Goal: Task Accomplishment & Management: Use online tool/utility

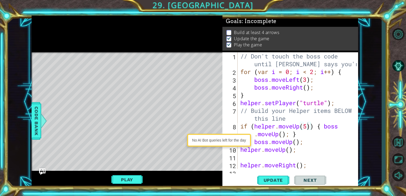
scroll to position [0, 3]
click at [266, 182] on span "Update" at bounding box center [273, 179] width 30 height 5
click at [127, 171] on div "Play" at bounding box center [127, 179] width 191 height 17
click at [128, 173] on div "Play" at bounding box center [127, 179] width 191 height 17
click at [130, 181] on button "Play" at bounding box center [126, 179] width 31 height 10
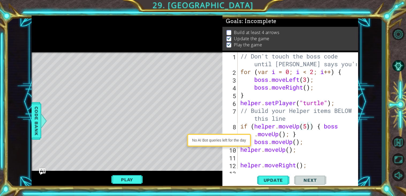
scroll to position [0, 0]
click at [258, 91] on div "// Don't touch the boss code until Vega says you're ready! for ( var i = 0 ; i …" at bounding box center [299, 122] width 120 height 140
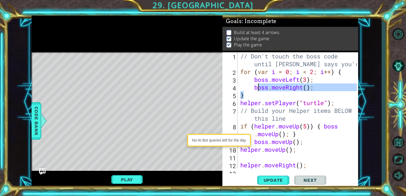
click at [259, 91] on div "// Don't touch the boss code until Vega says you're ready! for ( var i = 0 ; i …" at bounding box center [298, 110] width 118 height 117
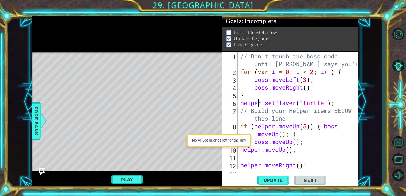
click at [258, 101] on div "// Don't touch the boss code until Vega says you're ready! for ( var i = 0 ; i …" at bounding box center [299, 122] width 120 height 140
click at [282, 137] on div "// Don't touch the boss code until Vega says you're ready! for ( var i = 0 ; i …" at bounding box center [299, 122] width 120 height 140
type textarea "if (helper.moveUp(5)) { boss.moveUp(); }"
click at [311, 128] on div "// Don't touch the boss code until Vega says you're ready! for ( var i = 0 ; i …" at bounding box center [299, 122] width 120 height 140
click at [281, 131] on div "// Don't touch the boss code until Vega says you're ready! for ( var i = 0 ; i …" at bounding box center [299, 122] width 120 height 140
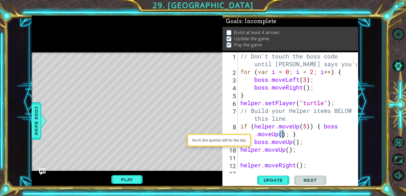
click at [251, 125] on div "// Don't touch the boss code until Vega says you're ready! for ( var i = 0 ; i …" at bounding box center [299, 122] width 120 height 140
click at [246, 125] on div "// Don't touch the boss code until Vega says you're ready! for ( var i = 0 ; i …" at bounding box center [299, 122] width 120 height 140
click at [254, 126] on div "// Don't touch the boss code until Vega says you're ready! for ( var i = 0 ; i …" at bounding box center [299, 122] width 120 height 140
click at [291, 154] on div "// Don't touch the boss code until Vega says you're ready! for ( var i = 0 ; i …" at bounding box center [299, 122] width 120 height 140
click at [291, 152] on div "// Don't touch the boss code until Vega says you're ready! for ( var i = 0 ; i …" at bounding box center [299, 122] width 120 height 140
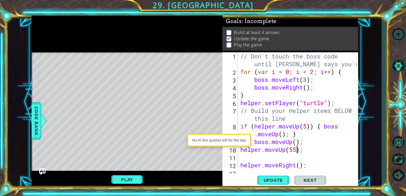
scroll to position [0, 2]
click at [273, 181] on span "Update" at bounding box center [273, 179] width 30 height 5
click at [121, 177] on button "Play" at bounding box center [126, 179] width 31 height 10
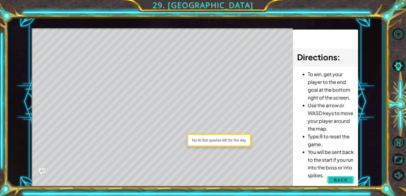
click at [349, 179] on button "Back" at bounding box center [340, 179] width 27 height 11
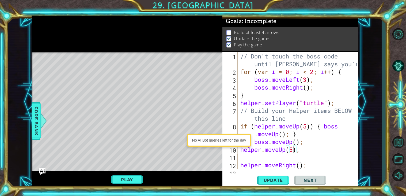
click at [303, 137] on div "// Don't touch the boss code until Vega says you're ready! for ( var i = 0 ; i …" at bounding box center [299, 122] width 120 height 140
click at [316, 133] on div "// Don't touch the boss code until Vega says you're ready! for ( var i = 0 ; i …" at bounding box center [299, 122] width 120 height 140
click at [285, 136] on div "// Don't touch the boss code until Vega says you're ready! for ( var i = 0 ; i …" at bounding box center [299, 122] width 120 height 140
click at [284, 135] on div "// Don't touch the boss code until Vega says you're ready! for ( var i = 0 ; i …" at bounding box center [299, 122] width 120 height 140
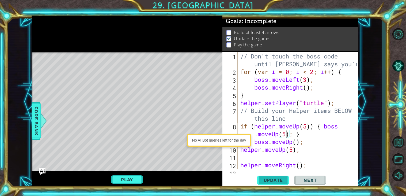
click at [281, 178] on span "Update" at bounding box center [273, 179] width 30 height 5
click at [120, 182] on button "Play" at bounding box center [126, 179] width 31 height 10
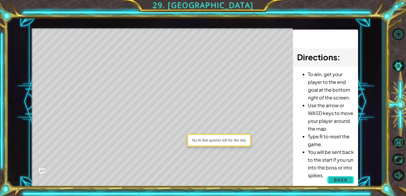
click at [345, 179] on span "Back" at bounding box center [341, 179] width 14 height 5
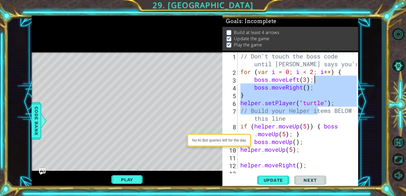
drag, startPoint x: 319, startPoint y: 110, endPoint x: 326, endPoint y: 77, distance: 33.5
click at [326, 77] on div "// Don't touch the boss code until Vega says you're ready! for ( var i = 0 ; i …" at bounding box center [299, 122] width 120 height 140
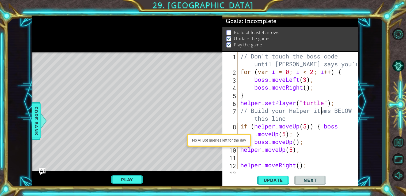
drag, startPoint x: 321, startPoint y: 111, endPoint x: 321, endPoint y: 105, distance: 6.2
click at [321, 105] on div "// Don't touch the boss code until Vega says you're ready! for ( var i = 0 ; i …" at bounding box center [299, 122] width 120 height 140
click at [318, 152] on div "// Don't touch the boss code until Vega says you're ready! for ( var i = 0 ; i …" at bounding box center [299, 122] width 120 height 140
type textarea "helper.moveUp(5);"
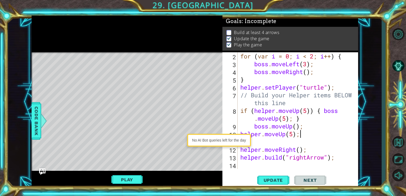
scroll to position [13, 0]
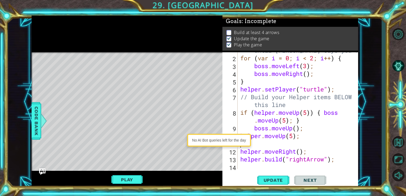
click at [318, 143] on div "// Don't touch the boss code until Vega says you're ready! for ( var i = 0 ; i …" at bounding box center [299, 109] width 120 height 140
click at [326, 150] on div "// Don't touch the boss code until Vega says you're ready! for ( var i = 0 ; i …" at bounding box center [299, 109] width 120 height 140
click at [293, 137] on div "// Don't touch the boss code until Vega says you're ready! for ( var i = 0 ; i …" at bounding box center [299, 109] width 120 height 140
drag, startPoint x: 303, startPoint y: 137, endPoint x: 244, endPoint y: 138, distance: 58.7
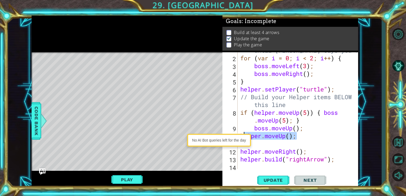
click at [244, 138] on body "1 2 3 4 5 6 7 // Don't touch the boss code until Vega says you're ready! for ( …" at bounding box center [203, 98] width 406 height 196
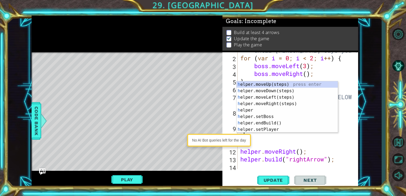
click at [291, 138] on div "// Don't touch the boss code until Vega says you're ready! for ( var i = 0 ; i …" at bounding box center [299, 109] width 120 height 140
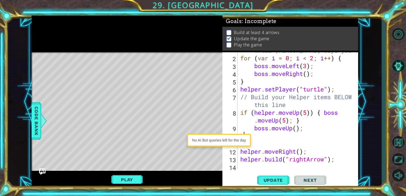
click at [299, 129] on div "// Don't touch the boss code until Vega says you're ready! for ( var i = 0 ; i …" at bounding box center [299, 109] width 120 height 140
click at [273, 177] on button "Update" at bounding box center [273, 180] width 32 height 14
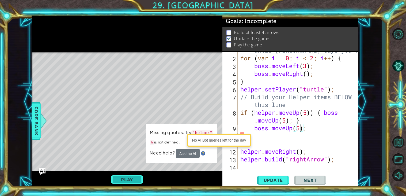
click at [131, 178] on button "Play" at bounding box center [126, 179] width 31 height 10
type textarea "h"
click at [271, 137] on div "// Don't touch the boss code until Vega says you're ready! for ( var i = 0 ; i …" at bounding box center [299, 109] width 120 height 140
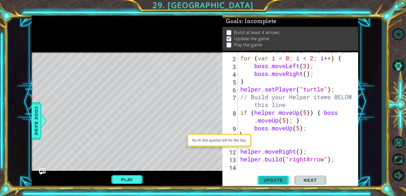
click at [260, 176] on button "Update" at bounding box center [273, 180] width 32 height 14
click at [130, 175] on button "Play" at bounding box center [126, 179] width 31 height 10
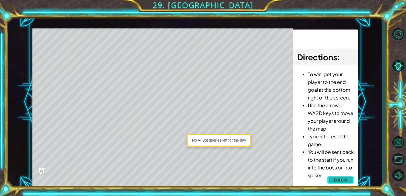
click at [351, 180] on button "Back" at bounding box center [340, 179] width 27 height 11
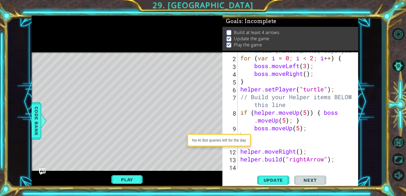
type textarea "helper.moveRight();"
click at [290, 148] on div "// Don't touch the boss code until Vega says you're ready! for ( var i = 0 ; i …" at bounding box center [299, 109] width 120 height 140
click at [305, 155] on div "// Don't touch the boss code until Vega says you're ready! for ( var i = 0 ; i …" at bounding box center [299, 109] width 120 height 140
click at [301, 155] on div "// Don't touch the boss code until Vega says you're ready! for ( var i = 0 ; i …" at bounding box center [299, 109] width 120 height 140
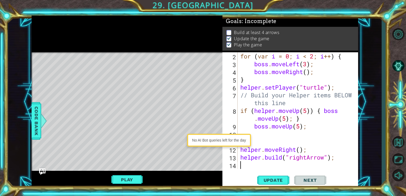
click at [337, 165] on div "for ( var i = 0 ; i < 2 ; i ++ ) { boss . moveLeft ( 3 ) ; boss . moveRight ( )…" at bounding box center [299, 118] width 120 height 132
click at [298, 103] on div "for ( var i = 0 ; i < 2 ; i ++ ) { boss . moveLeft ( 3 ) ; boss . moveRight ( )…" at bounding box center [299, 118] width 120 height 132
type textarea "// Build your Helper items BELOW this line"
click at [288, 134] on div "for ( var i = 0 ; i < 2 ; i ++ ) { boss . moveLeft ( 3 ) ; boss . moveRight ( )…" at bounding box center [299, 118] width 120 height 132
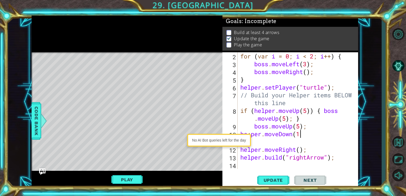
type textarea "he;per.moveDown(1)"
click at [307, 144] on div "for ( var i = 0 ; i < 2 ; i ++ ) { boss . moveLeft ( 3 ) ; boss . moveRight ( )…" at bounding box center [299, 118] width 120 height 132
click at [310, 142] on div "for ( var i = 0 ; i < 2 ; i ++ ) { boss . moveLeft ( 3 ) ; boss . moveRight ( )…" at bounding box center [299, 118] width 120 height 132
click at [241, 146] on div "for ( var i = 0 ; i < 2 ; i ++ ) { boss . moveLeft ( 3 ) ; boss . moveRight ( )…" at bounding box center [299, 118] width 120 height 132
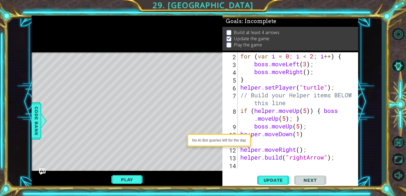
type textarea "helper.moveRight();"
click at [280, 142] on div "for ( var i = 0 ; i < 2 ; i ++ ) { boss . moveLeft ( 3 ) ; boss . moveRight ( )…" at bounding box center [299, 118] width 120 height 132
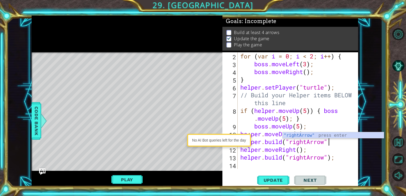
scroll to position [0, 4]
click at [280, 142] on div "for ( var i = 0 ; i < 2 ; i ++ ) { boss . moveLeft ( 3 ) ; boss . moveRight ( )…" at bounding box center [299, 118] width 120 height 132
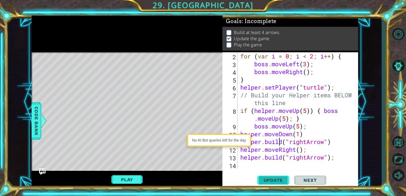
click at [269, 177] on span "Update" at bounding box center [273, 179] width 30 height 5
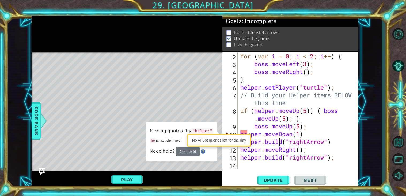
click at [247, 134] on div "No AI Bot queries left for the day" at bounding box center [219, 140] width 64 height 13
click at [249, 133] on div "for ( var i = 0 ; i < 2 ; i ++ ) { boss . moveLeft ( 3 ) ; boss . moveRight ( )…" at bounding box center [299, 118] width 120 height 132
click at [251, 134] on div "No AI Bot queries left for the day" at bounding box center [219, 140] width 64 height 13
click at [251, 133] on div "for ( var i = 0 ; i < 2 ; i ++ ) { boss . moveLeft ( 3 ) ; boss . moveRight ( )…" at bounding box center [299, 118] width 120 height 132
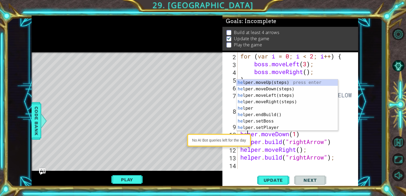
scroll to position [0, 1]
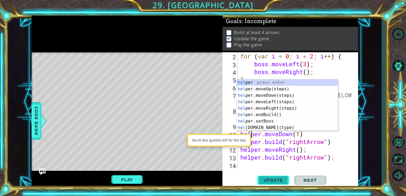
click at [280, 179] on span "Update" at bounding box center [273, 179] width 30 height 5
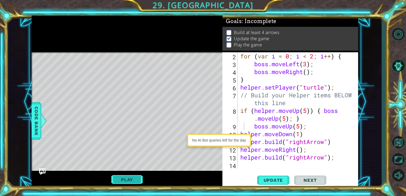
click at [133, 179] on button "Play" at bounding box center [126, 179] width 31 height 10
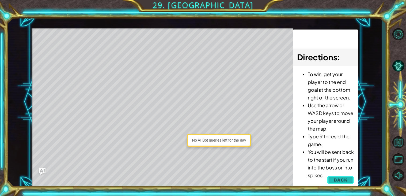
click at [345, 182] on button "Back" at bounding box center [340, 179] width 27 height 11
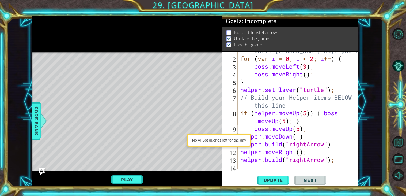
scroll to position [0, 0]
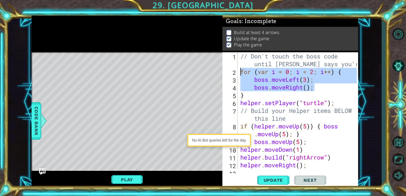
drag, startPoint x: 321, startPoint y: 89, endPoint x: 241, endPoint y: 67, distance: 82.7
click at [241, 67] on div "// Don't touch the boss code until Vega says you're ready! for ( var i = 0 ; i …" at bounding box center [299, 122] width 120 height 140
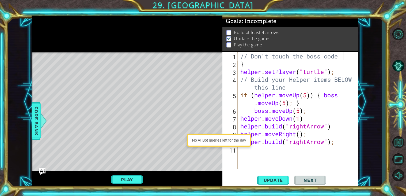
click at [296, 67] on div "// Don't touch the boss code } helper . setPlayer ( "turtle" ) ; // Build your …" at bounding box center [299, 118] width 120 height 132
type textarea "}"
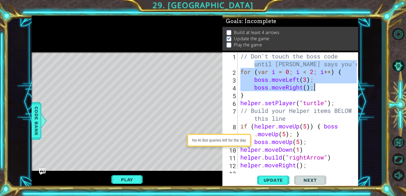
click at [296, 67] on div "// Don't touch the boss code until Vega says you're ready! for ( var i = 0 ; i …" at bounding box center [298, 110] width 118 height 117
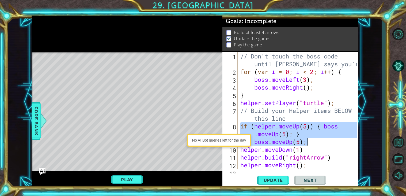
drag, startPoint x: 241, startPoint y: 126, endPoint x: 327, endPoint y: 140, distance: 87.0
click at [327, 140] on div "// Don't touch the boss code until Vega says you're ready! for ( var i = 0 ; i …" at bounding box center [299, 122] width 120 height 140
type textarea "if (helper.moveUp(5)) { boss.moveUp(5); } boss.moveUp(5);"
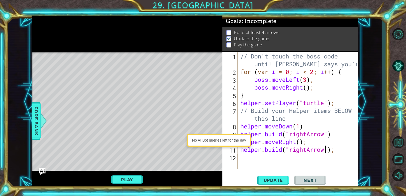
click at [326, 149] on div "// Don't touch the boss code until Vega says you're ready! for ( var i = 0 ; i …" at bounding box center [299, 122] width 120 height 140
click at [310, 137] on div "// Don't touch the boss code until Vega says you're ready! for ( var i = 0 ; i …" at bounding box center [299, 122] width 120 height 140
drag, startPoint x: 337, startPoint y: 148, endPoint x: 258, endPoint y: 148, distance: 79.0
click at [258, 148] on div "// Don't touch the boss code until Vega says you're ready! for ( var i = 0 ; i …" at bounding box center [299, 122] width 120 height 140
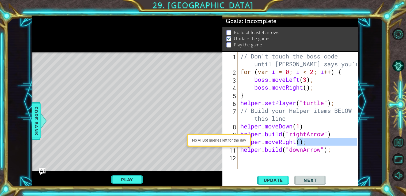
drag, startPoint x: 241, startPoint y: 149, endPoint x: 297, endPoint y: 142, distance: 56.1
click at [297, 142] on div "// Don't touch the boss code until Vega says you're ready! for ( var i = 0 ; i …" at bounding box center [299, 122] width 120 height 140
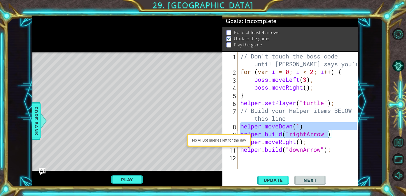
drag, startPoint x: 242, startPoint y: 126, endPoint x: 331, endPoint y: 134, distance: 89.8
click at [331, 134] on div "// Don't touch the boss code until Vega says you're ready! for ( var i = 0 ; i …" at bounding box center [299, 122] width 120 height 140
click at [306, 133] on div "// Don't touch the boss code until Vega says you're ready! for ( var i = 0 ; i …" at bounding box center [298, 110] width 118 height 117
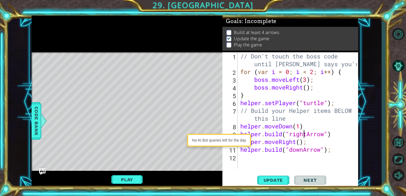
click at [310, 134] on div "// Don't touch the boss code until Vega says you're ready! for ( var i = 0 ; i …" at bounding box center [299, 122] width 120 height 140
click at [308, 133] on div "// Don't touch the boss code until Vega says you're ready! for ( var i = 0 ; i …" at bounding box center [299, 122] width 120 height 140
click at [243, 119] on div "// Don't touch the boss code until Vega says you're ready! for ( var i = 0 ; i …" at bounding box center [299, 122] width 120 height 140
click at [300, 126] on div "// Don't touch the boss code until Vega says you're ready! for ( var i = 0 ; i …" at bounding box center [299, 122] width 120 height 140
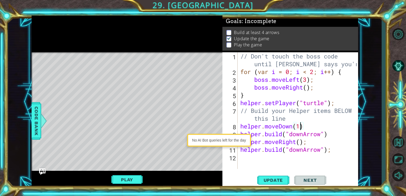
scroll to position [0, 2]
click at [335, 135] on div "// Don't touch the boss code until Vega says you're ready! for ( var i = 0 ; i …" at bounding box center [299, 122] width 120 height 140
click at [354, 175] on div "Update Next" at bounding box center [292, 180] width 136 height 14
click at [338, 128] on div "// Don't touch the boss code until Vega says you're ready! for ( var i = 0 ; i …" at bounding box center [299, 122] width 120 height 140
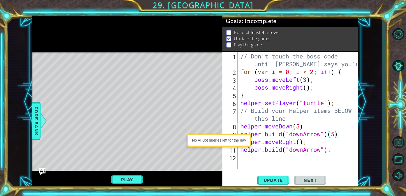
scroll to position [0, 2]
click at [285, 180] on span "Update" at bounding box center [273, 179] width 30 height 5
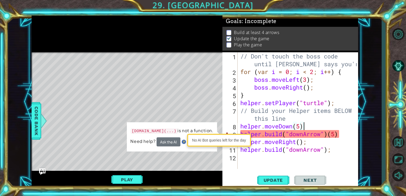
click at [334, 133] on div "// Don't touch the boss code until Vega says you're ready! for ( var i = 0 ; i …" at bounding box center [299, 122] width 120 height 140
click at [343, 134] on div "// Don't touch the boss code until Vega says you're ready! for ( var i = 0 ; i …" at bounding box center [299, 122] width 120 height 140
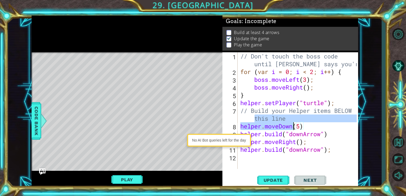
drag, startPoint x: 244, startPoint y: 122, endPoint x: 293, endPoint y: 124, distance: 49.3
click at [293, 124] on div "// Don't touch the boss code until Vega says you're ready! for ( var i = 0 ; i …" at bounding box center [299, 122] width 120 height 140
click at [241, 123] on div "// Don't touch the boss code until Vega says you're ready! for ( var i = 0 ; i …" at bounding box center [298, 110] width 118 height 117
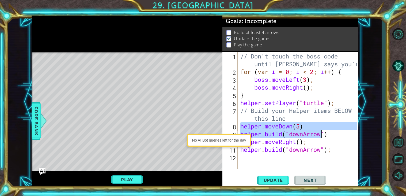
drag, startPoint x: 241, startPoint y: 124, endPoint x: 322, endPoint y: 136, distance: 81.8
click at [322, 136] on div "// Don't touch the boss code until Vega says you're ready! for ( var i = 0 ; i …" at bounding box center [299, 122] width 120 height 140
drag, startPoint x: 336, startPoint y: 137, endPoint x: 240, endPoint y: 125, distance: 96.6
click at [240, 125] on div "// Don't touch the boss code until Vega says you're ready! for ( var i = 0 ; i …" at bounding box center [299, 122] width 120 height 140
click at [332, 139] on div "// Don't touch the boss code until Vega says you're ready! for ( var i = 0 ; i …" at bounding box center [299, 122] width 120 height 140
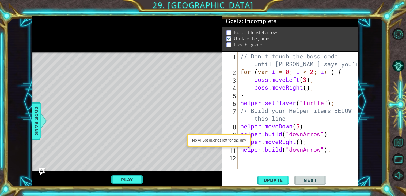
click at [333, 134] on div "// Don't touch the boss code until Vega says you're ready! for ( var i = 0 ; i …" at bounding box center [299, 122] width 120 height 140
type textarea "[DOMAIN_NAME]("downArrow")"
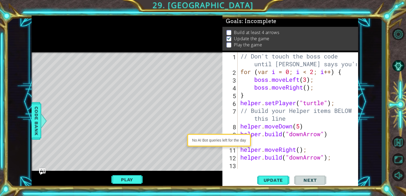
scroll to position [0, 0]
paste textarea "[DOMAIN_NAME]("downArrow")"
type textarea "[DOMAIN_NAME]("downArrow")"
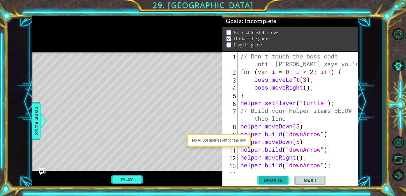
click at [274, 181] on span "Update" at bounding box center [273, 179] width 30 height 5
click at [274, 180] on span "Update" at bounding box center [273, 179] width 30 height 5
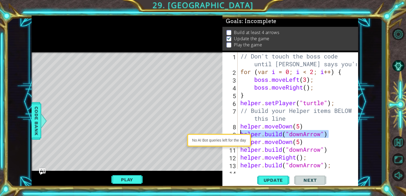
drag, startPoint x: 335, startPoint y: 135, endPoint x: 238, endPoint y: 134, distance: 96.4
click at [238, 134] on body "1 2 3 4 5 6 7 // Don't touch the boss code until Vega says you're ready! for ( …" at bounding box center [203, 98] width 406 height 196
click at [335, 133] on div "// Don't touch the boss code until Vega says you're ready! for ( var i = 0 ; i …" at bounding box center [298, 110] width 118 height 117
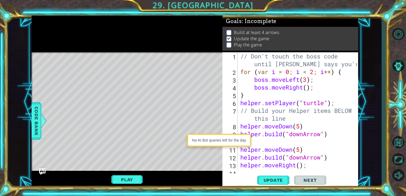
paste textarea "[DOMAIN_NAME]("downArrow")"
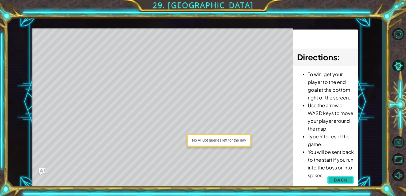
click at [342, 181] on span "Back" at bounding box center [341, 179] width 14 height 5
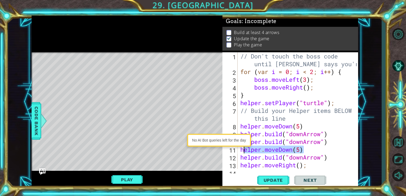
drag, startPoint x: 323, startPoint y: 150, endPoint x: 245, endPoint y: 151, distance: 77.9
click at [245, 151] on div "// Don't touch the boss code until Vega says you're ready! for ( var i = 0 ; i …" at bounding box center [299, 122] width 120 height 140
type textarea "h"
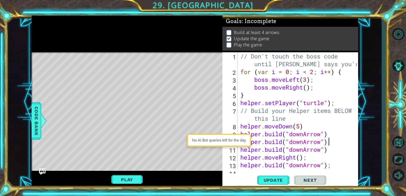
click at [335, 149] on div "// Don't touch the boss code until Vega says you're ready! for ( var i = 0 ; i …" at bounding box center [299, 122] width 120 height 140
click at [194, 155] on div "1 2 3 4 5 6 7 // Don't touch the boss code until Vega says you're ready! for ( …" at bounding box center [195, 102] width 327 height 172
type textarea "\"
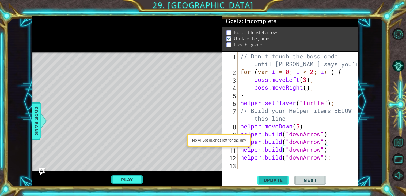
type textarea "[DOMAIN_NAME]("downArrow")"
click at [278, 179] on span "Update" at bounding box center [273, 179] width 30 height 5
click at [136, 181] on button "Play" at bounding box center [126, 179] width 31 height 10
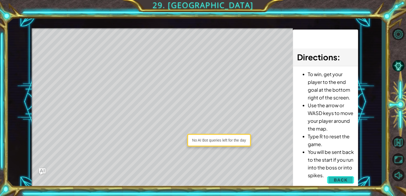
click at [350, 177] on button "Back" at bounding box center [340, 179] width 27 height 11
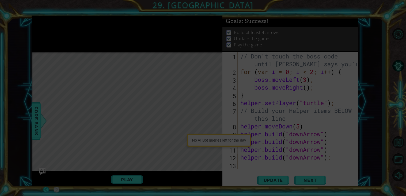
click at [315, 148] on icon at bounding box center [203, 98] width 406 height 196
click at [248, 150] on icon at bounding box center [203, 98] width 406 height 196
click at [322, 185] on icon at bounding box center [203, 98] width 406 height 196
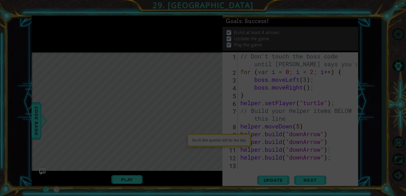
click at [314, 181] on icon at bounding box center [203, 98] width 406 height 196
click at [246, 115] on icon at bounding box center [203, 98] width 406 height 196
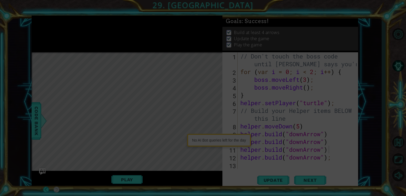
click at [134, 161] on icon at bounding box center [203, 98] width 406 height 196
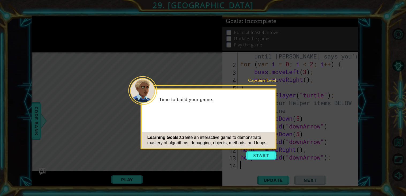
scroll to position [7, 0]
click at [262, 159] on button "Start" at bounding box center [261, 155] width 31 height 9
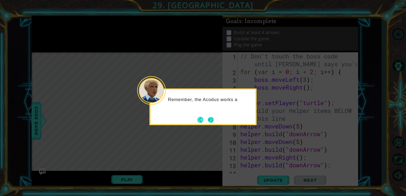
click at [209, 115] on div "Remember, the Acodus works a" at bounding box center [203, 106] width 107 height 37
click at [209, 117] on button "Next" at bounding box center [211, 120] width 6 height 6
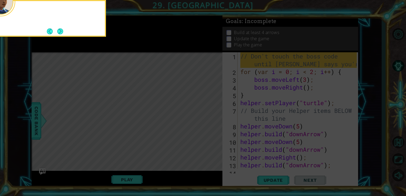
click at [208, 114] on icon at bounding box center [203, 29] width 406 height 333
click at [62, 30] on button "Next" at bounding box center [60, 31] width 6 height 6
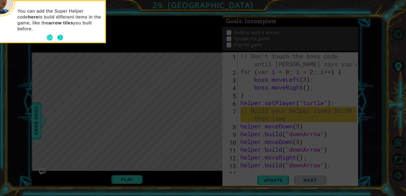
click at [58, 38] on button "Next" at bounding box center [60, 38] width 6 height 6
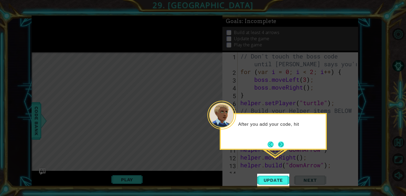
click at [281, 144] on button "Next" at bounding box center [281, 144] width 6 height 6
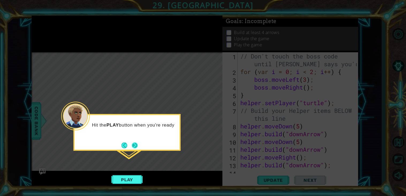
click at [132, 142] on button "Next" at bounding box center [135, 145] width 6 height 6
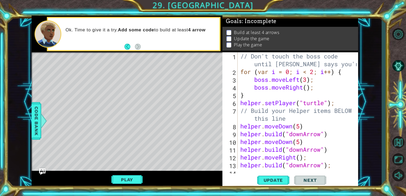
click at [307, 129] on div "// Don't touch the boss code until Vega says you're ready! for ( var i = 0 ; i …" at bounding box center [299, 122] width 120 height 140
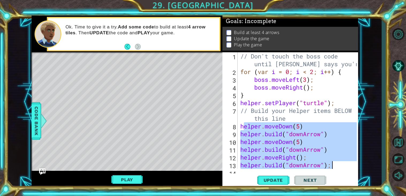
scroll to position [7, 0]
drag, startPoint x: 243, startPoint y: 123, endPoint x: 349, endPoint y: 174, distance: 117.5
click at [349, 174] on div "helper.moveDown(5) 1 2 3 4 5 6 7 8 9 10 11 12 13 14 // Don't touch the boss cod…" at bounding box center [291, 120] width 136 height 136
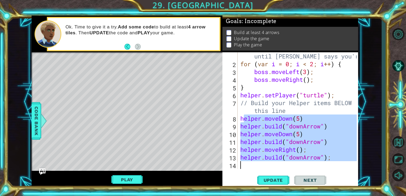
type textarea "h"
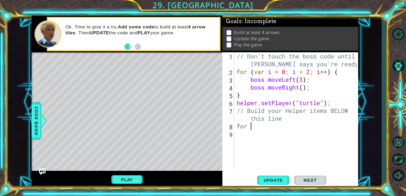
scroll to position [0, 0]
type textarea "for"
click at [35, 134] on span "Code Bank" at bounding box center [36, 120] width 9 height 33
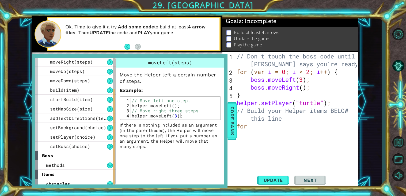
scroll to position [60, 0]
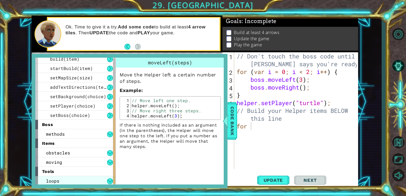
click at [59, 177] on div "loops" at bounding box center [75, 180] width 80 height 9
click at [62, 177] on div "loops" at bounding box center [75, 180] width 80 height 9
click at [62, 178] on div "loops" at bounding box center [75, 180] width 80 height 9
click at [80, 185] on div "helper methods moveLeft(steps) moveRight(steps) moveUp(steps) moveDown(steps) b…" at bounding box center [130, 121] width 196 height 134
click at [94, 181] on div "loops" at bounding box center [75, 180] width 80 height 9
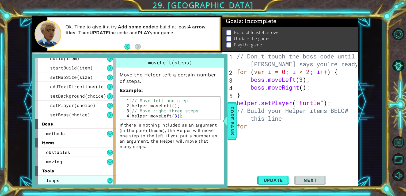
click at [107, 180] on button at bounding box center [110, 181] width 6 height 6
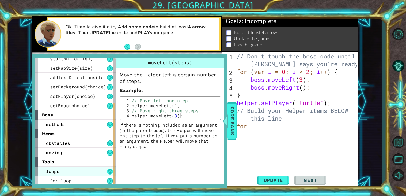
click at [107, 180] on button at bounding box center [110, 181] width 6 height 6
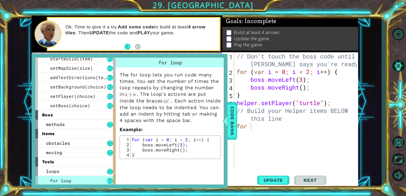
type textarea "for (var i = 0; i < 2; i++) {"
drag, startPoint x: 131, startPoint y: 140, endPoint x: 204, endPoint y: 140, distance: 72.6
click at [204, 140] on div "for ( var i = 0 ; i < 2 ; i ++ ) { boss . moveLeft ( 3 ) ; boss . moveRight ( )…" at bounding box center [175, 152] width 88 height 31
click at [268, 124] on div "// Don't touch the boss code until Vega says you're ready! for ( var i = 0 ; i …" at bounding box center [298, 122] width 124 height 140
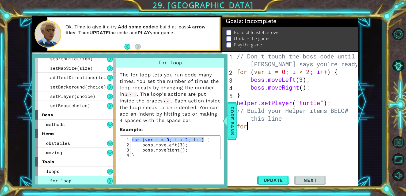
type textarea "f"
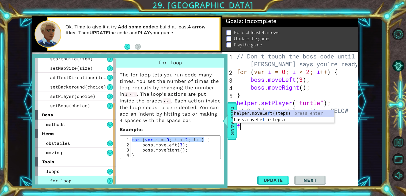
paste textarea "for (var i = 0; i < 2; i++)"
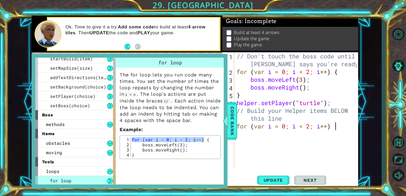
type textarea "for (var i = 0; i < 2; i++)"
click at [253, 135] on div "// Don't touch the boss code until Vega says you're ready! for ( var i = 0 ; i …" at bounding box center [298, 122] width 124 height 140
click at [273, 137] on div "// Don't touch the boss code until Vega says you're ready! for ( var i = 0 ; i …" at bounding box center [298, 122] width 124 height 140
click at [337, 129] on div "// Don't touch the boss code until Vega says you're ready! for ( var i = 0 ; i …" at bounding box center [298, 122] width 124 height 140
type textarea "for (var i = 0; i < 2; i++)"
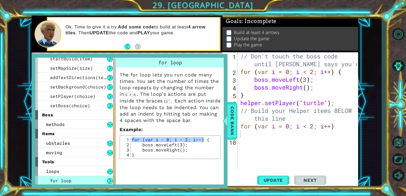
click at [345, 138] on div "// Don't touch the boss code until Vega says you're ready! for ( var i = 0 ; i …" at bounding box center [299, 122] width 121 height 140
click at [336, 133] on div "// Don't touch the boss code until Vega says you're ready! for ( var i = 0 ; i …" at bounding box center [299, 122] width 121 height 140
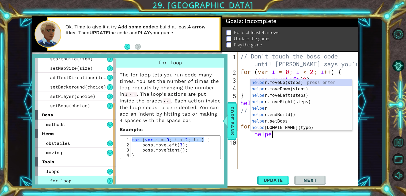
type textarea "helper"
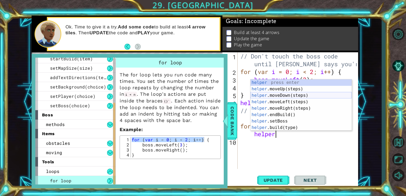
click at [324, 92] on div "helper press enter helper .moveUp(steps) press enter helper .moveDown(steps) pr…" at bounding box center [301, 111] width 101 height 64
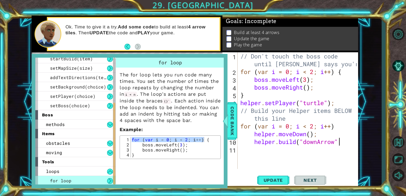
scroll to position [0, 4]
click at [298, 117] on div "// Don't touch the boss code until [PERSON_NAME] says you're ready! for ( var i…" at bounding box center [299, 122] width 121 height 140
click at [279, 179] on span "Update" at bounding box center [273, 179] width 30 height 5
click at [276, 182] on span "Update" at bounding box center [273, 179] width 30 height 5
click at [227, 123] on div at bounding box center [225, 121] width 7 height 16
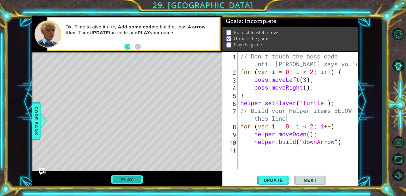
click at [136, 179] on button "Play" at bounding box center [126, 179] width 31 height 10
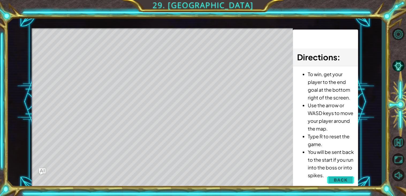
click at [347, 178] on span "Back" at bounding box center [341, 179] width 14 height 5
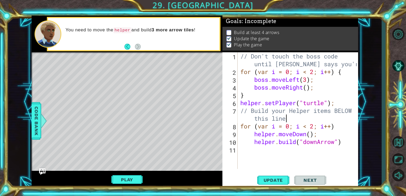
click at [295, 121] on div "// Don't touch the boss code until [PERSON_NAME] says you're ready! for ( var i…" at bounding box center [299, 122] width 121 height 140
click at [309, 128] on div "// Don't touch the boss code until [PERSON_NAME] says you're ready! for ( var i…" at bounding box center [299, 122] width 121 height 140
click at [314, 130] on div "// Don't touch the boss code until [PERSON_NAME] says you're ready! for ( var i…" at bounding box center [299, 122] width 121 height 140
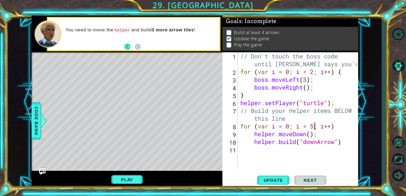
click at [327, 126] on div "// Don't touch the boss code until Vega says you're ready! for ( var i = 0 ; i …" at bounding box center [299, 122] width 121 height 140
click at [333, 128] on div "// Don't touch the boss code until Vega says you're ready! for ( var i = 0 ; i …" at bounding box center [299, 122] width 121 height 140
click at [324, 127] on div "// Don't touch the boss code until Vega says you're ready! for ( var i = 0 ; i …" at bounding box center [299, 122] width 121 height 140
drag, startPoint x: 275, startPoint y: 183, endPoint x: 331, endPoint y: 123, distance: 82.4
click at [331, 123] on div "for (var i = 0; i < 5; 1 2 3 4 5 6 7 8 9 10 11 // Don't touch the boss code unt…" at bounding box center [291, 120] width 136 height 136
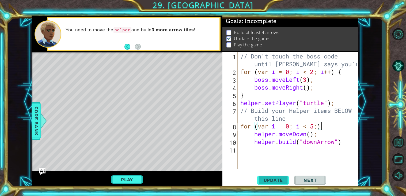
type textarea "for (var i = 0; i < 5;)"
click at [283, 181] on span "Update" at bounding box center [273, 179] width 30 height 5
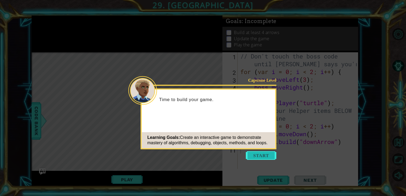
click at [253, 157] on button "Start" at bounding box center [261, 155] width 31 height 9
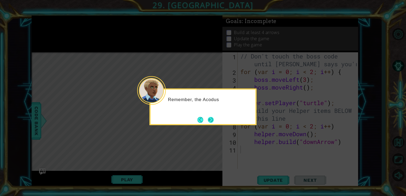
click at [211, 123] on button "Next" at bounding box center [211, 120] width 6 height 6
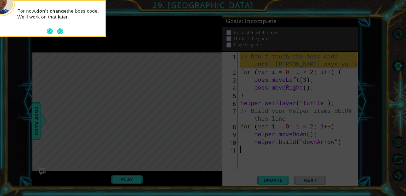
click at [72, 34] on div "For now, don't change the boss code. We'll work on that later." at bounding box center [52, 18] width 107 height 37
click at [58, 31] on button "Next" at bounding box center [60, 31] width 6 height 6
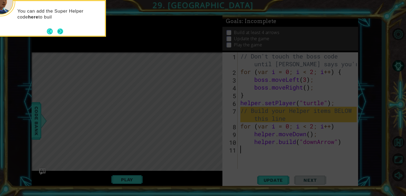
click at [59, 34] on button "Next" at bounding box center [60, 31] width 6 height 6
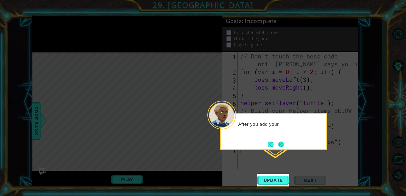
click at [282, 145] on button "Next" at bounding box center [281, 144] width 6 height 6
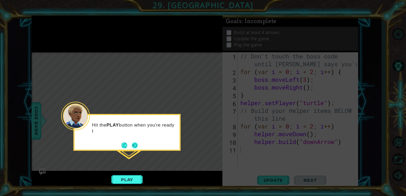
click at [136, 144] on button "Next" at bounding box center [135, 145] width 6 height 6
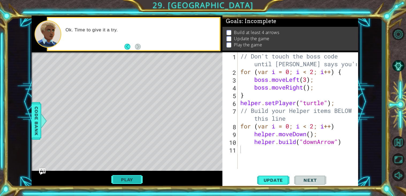
click at [138, 179] on button "Play" at bounding box center [126, 179] width 31 height 10
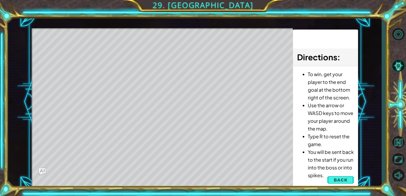
click at [326, 181] on div "To win, get your player to the end goal at the bottom right of the screen. Use …" at bounding box center [325, 125] width 65 height 119
click at [335, 180] on span "Back" at bounding box center [341, 179] width 14 height 5
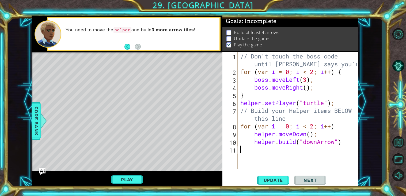
click at [301, 138] on div "// Don't touch the boss code until [PERSON_NAME] says you're ready! for ( var i…" at bounding box center [299, 122] width 120 height 140
click at [307, 126] on div "// Don't touch the boss code until [PERSON_NAME] says you're ready! for ( var i…" at bounding box center [299, 122] width 120 height 140
click at [316, 128] on div "// Don't touch the boss code until [PERSON_NAME] says you're ready! for ( var i…" at bounding box center [299, 122] width 120 height 140
click at [320, 143] on div "// Don't touch the boss code until [PERSON_NAME] says you're ready! for ( var i…" at bounding box center [299, 122] width 120 height 140
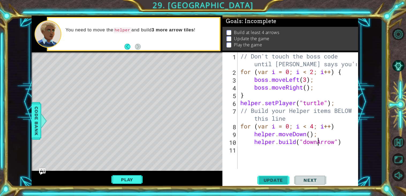
click at [272, 183] on button "Update" at bounding box center [273, 180] width 32 height 14
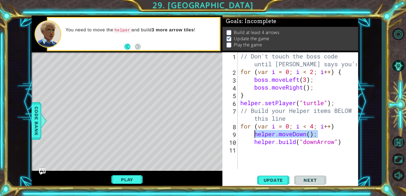
drag, startPoint x: 322, startPoint y: 135, endPoint x: 256, endPoint y: 136, distance: 65.6
click at [256, 136] on div "// Don't touch the boss code until [PERSON_NAME] says you're ready! for ( var i…" at bounding box center [299, 122] width 120 height 140
type textarea "helper.moveDown();"
click at [274, 181] on span "Update" at bounding box center [273, 179] width 30 height 5
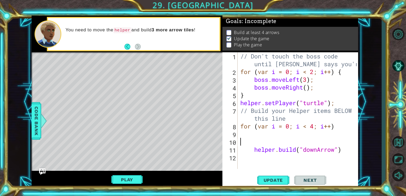
scroll to position [0, 0]
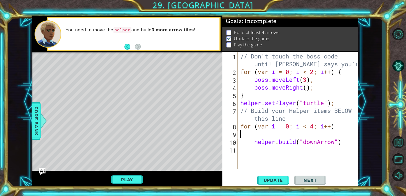
type textarea "for (var i = 0; i < 4; i++)"
click at [288, 141] on div "// Don't touch the boss code until [PERSON_NAME] says you're ready! for ( var i…" at bounding box center [299, 122] width 120 height 140
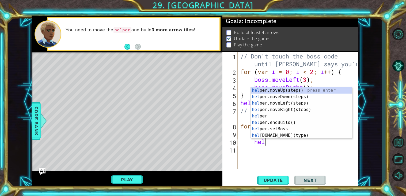
type textarea "help"
click at [294, 94] on div "help er.moveUp(steps) press enter help er.moveDown(steps) press enter help er.m…" at bounding box center [301, 119] width 101 height 64
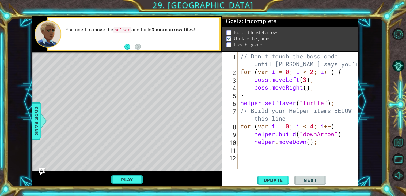
scroll to position [0, 0]
click at [276, 179] on span "Update" at bounding box center [273, 179] width 30 height 5
click at [124, 177] on button "Play" at bounding box center [126, 179] width 31 height 10
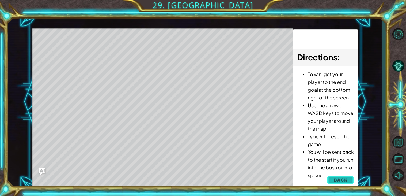
click at [345, 175] on button "Back" at bounding box center [340, 179] width 27 height 11
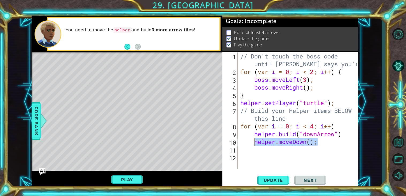
drag, startPoint x: 329, startPoint y: 145, endPoint x: 257, endPoint y: 144, distance: 72.6
click at [257, 144] on div "// Don't touch the boss code until [PERSON_NAME] says you're ready! for ( var i…" at bounding box center [299, 122] width 120 height 140
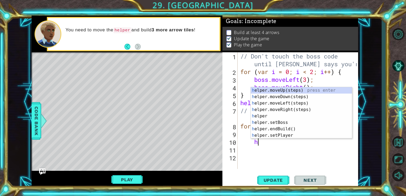
type textarea "h"
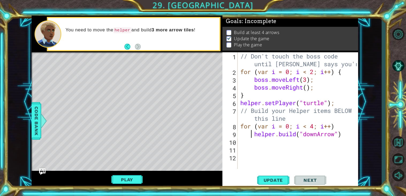
click at [250, 132] on div "// Don't touch the boss code until [PERSON_NAME] says you're ready! for ( var i…" at bounding box center [299, 122] width 120 height 140
type textarea "[DOMAIN_NAME]("downArrow")"
click at [269, 134] on div "// Don't touch the boss code until [PERSON_NAME] says you're ready! for ( var i…" at bounding box center [299, 122] width 120 height 140
paste textarea "elper.moveDown();"
click at [256, 133] on div "// Don't touch the boss code until [PERSON_NAME] says you're ready! for ( var i…" at bounding box center [299, 122] width 120 height 140
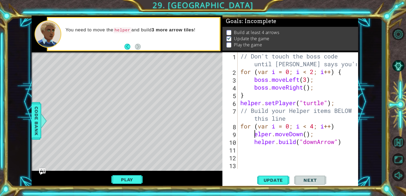
scroll to position [0, 1]
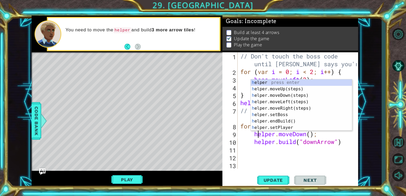
click at [254, 133] on div "// Don't touch the boss code until [PERSON_NAME] says you're ready! for ( var i…" at bounding box center [299, 122] width 120 height 140
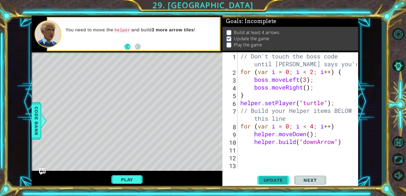
click at [267, 176] on button "Update" at bounding box center [273, 180] width 32 height 14
click at [243, 127] on div "// Don't touch the boss code until [PERSON_NAME] says you're ready! for ( var i…" at bounding box center [299, 122] width 120 height 140
click at [334, 128] on div "// Don't touch the boss code until [PERSON_NAME] says you're ready! for ( var i…" at bounding box center [299, 122] width 120 height 140
type textarea "for (var i = 0; i < 4;)"
click at [276, 182] on span "Update" at bounding box center [273, 179] width 30 height 5
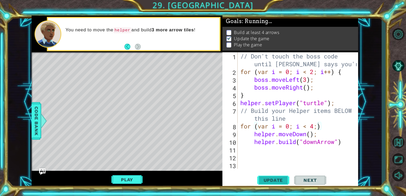
click at [272, 176] on button "Update" at bounding box center [273, 180] width 32 height 14
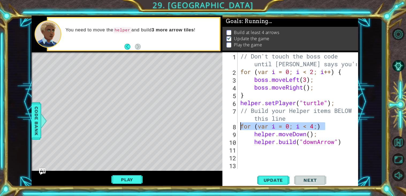
drag, startPoint x: 337, startPoint y: 125, endPoint x: 230, endPoint y: 126, distance: 107.1
click at [230, 126] on div "for (var i = 0; i < 4;) 1 2 3 4 5 6 7 8 9 10 11 12 13 // Don't touch the boss c…" at bounding box center [290, 110] width 134 height 117
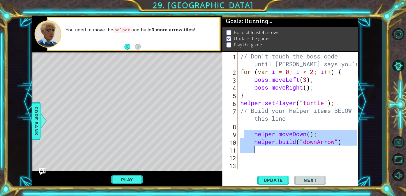
drag, startPoint x: 245, startPoint y: 133, endPoint x: 325, endPoint y: 148, distance: 80.8
click at [325, 148] on div "// Don't touch the boss code until [PERSON_NAME] says you're ready! for ( var i…" at bounding box center [299, 122] width 120 height 140
click at [280, 144] on div "// Don't touch the boss code until [PERSON_NAME] says you're ready! for ( var i…" at bounding box center [298, 110] width 118 height 117
type textarea "[DOMAIN_NAME]("downArrow")"
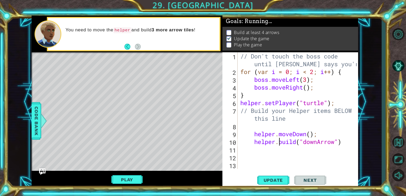
click at [280, 147] on div "// Don't touch the boss code until [PERSON_NAME] says you're ready! for ( var i…" at bounding box center [299, 122] width 120 height 140
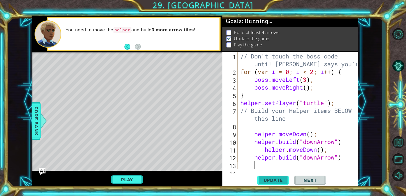
click at [270, 176] on button "Update" at bounding box center [273, 180] width 32 height 14
click at [265, 150] on div "// Don't touch the boss code until [PERSON_NAME] says you're ready! for ( var i…" at bounding box center [299, 122] width 120 height 140
click at [254, 134] on div "// Don't touch the boss code until [PERSON_NAME] says you're ready! for ( var i…" at bounding box center [299, 122] width 120 height 140
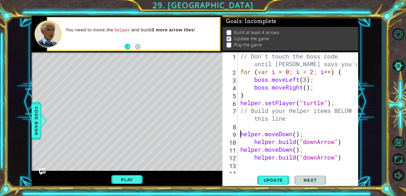
click at [256, 141] on div "// Don't touch the boss code until [PERSON_NAME] says you're ready! for ( var i…" at bounding box center [299, 122] width 120 height 140
click at [253, 158] on div "// Don't touch the boss code until [PERSON_NAME] says you're ready! for ( var i…" at bounding box center [299, 122] width 120 height 140
type textarea "[DOMAIN_NAME]("downArrow")"
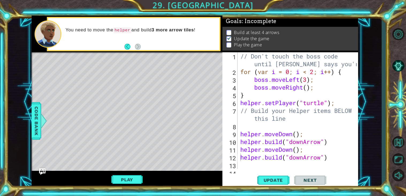
click at [239, 130] on div "[DOMAIN_NAME]("downArrow") 1 2 3 4 5 6 7 8 9 10 11 12 13 14 // Don't touch the …" at bounding box center [290, 110] width 134 height 117
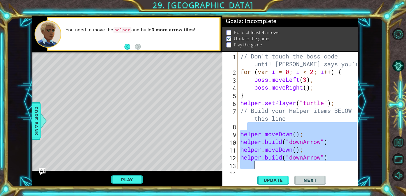
scroll to position [15, 0]
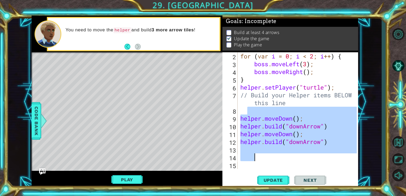
drag, startPoint x: 248, startPoint y: 130, endPoint x: 317, endPoint y: 154, distance: 72.5
click at [317, 154] on div "for ( var i = 0 ; i < 2 ; i ++ ) { boss . moveLeft ( 3 ) ; boss . moveRight ( )…" at bounding box center [299, 118] width 120 height 132
click at [308, 148] on div "for ( var i = 0 ; i < 2 ; i ++ ) { boss . moveLeft ( 3 ) ; boss . moveRight ( )…" at bounding box center [298, 110] width 118 height 117
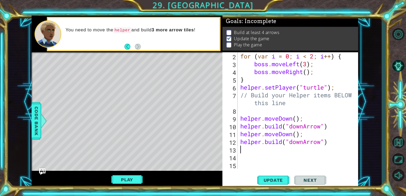
paste textarea "Code Area"
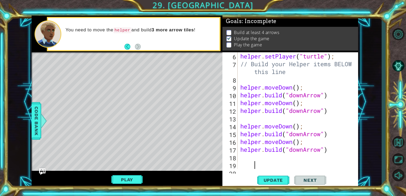
scroll to position [46, 0]
click at [256, 119] on div "helper . setPlayer ( "turtle" ) ; // Build your Helper items BELOW this line he…" at bounding box center [299, 118] width 120 height 132
type textarea "[DOMAIN_NAME]("downArrow")"
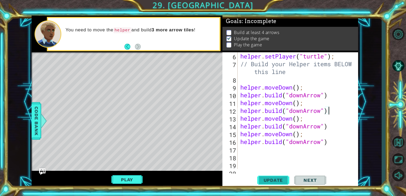
click at [274, 180] on span "Update" at bounding box center [273, 179] width 30 height 5
click at [139, 179] on button "Play" at bounding box center [126, 179] width 31 height 10
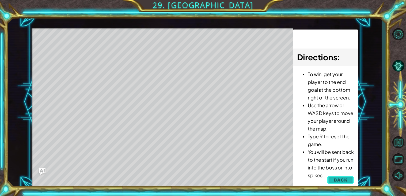
click at [328, 179] on button "Back" at bounding box center [340, 179] width 27 height 11
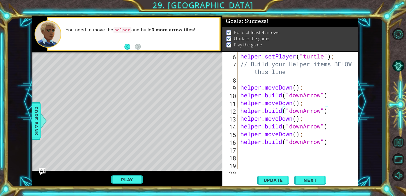
click at [311, 152] on div "helper . setPlayer ( "turtle" ) ; // Build your Helper items BELOW this line he…" at bounding box center [299, 118] width 120 height 132
click at [243, 153] on div "helper . setPlayer ( "turtle" ) ; // Build your Helper items BELOW this line he…" at bounding box center [299, 118] width 120 height 132
click at [243, 152] on div "helper . setPlayer ( "turtle" ) ; // Build your Helper items BELOW this line he…" at bounding box center [299, 118] width 120 height 132
click at [242, 149] on div "helper . setPlayer ( "turtle" ) ; // Build your Helper items BELOW this line he…" at bounding box center [299, 118] width 120 height 132
type textarea "helper.moveDown();"
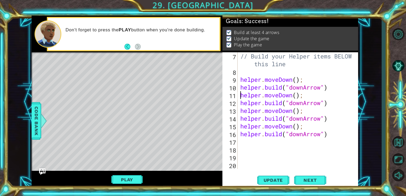
scroll to position [54, 0]
click at [270, 141] on div "// Build your Helper items BELOW this line helper . moveDown ( ) ; helper . bui…" at bounding box center [299, 122] width 120 height 140
click at [241, 144] on div "// Build your Helper items BELOW this line helper . moveDown ( ) ; helper . bui…" at bounding box center [299, 122] width 120 height 140
click at [242, 135] on div "// Build your Helper items BELOW this line helper . moveDown ( ) ; helper . bui…" at bounding box center [299, 122] width 120 height 140
type textarea "[DOMAIN_NAME]("downArrow")"
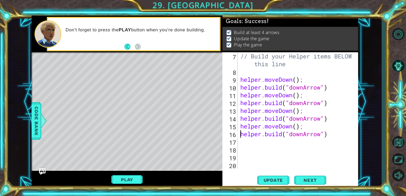
click at [337, 106] on div "// Build your Helper items BELOW this line helper . moveDown ( ) ; helper . bui…" at bounding box center [299, 122] width 120 height 140
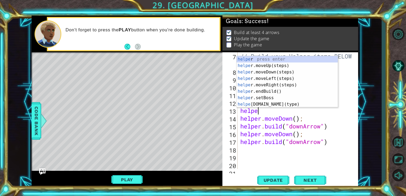
scroll to position [0, 1]
type textarea "helper."
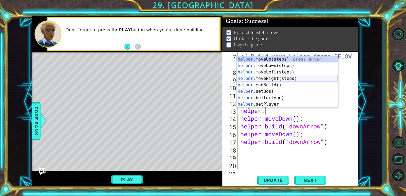
click at [312, 78] on div "helper. moveUp(steps) press enter helper. moveDown(steps) press enter helper. m…" at bounding box center [287, 88] width 101 height 64
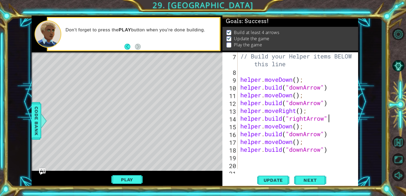
scroll to position [0, 4]
type textarea "[DOMAIN_NAME]("rightArrow")"
click at [275, 178] on span "Update" at bounding box center [273, 179] width 30 height 5
